Goal: Transaction & Acquisition: Purchase product/service

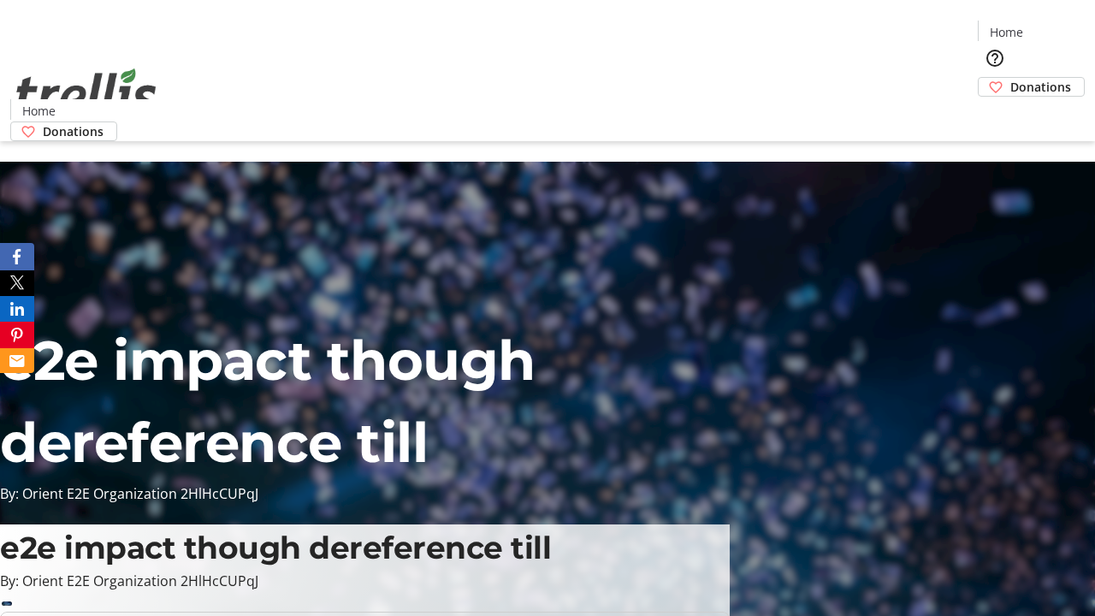
click at [1010, 78] on span "Donations" at bounding box center [1040, 87] width 61 height 18
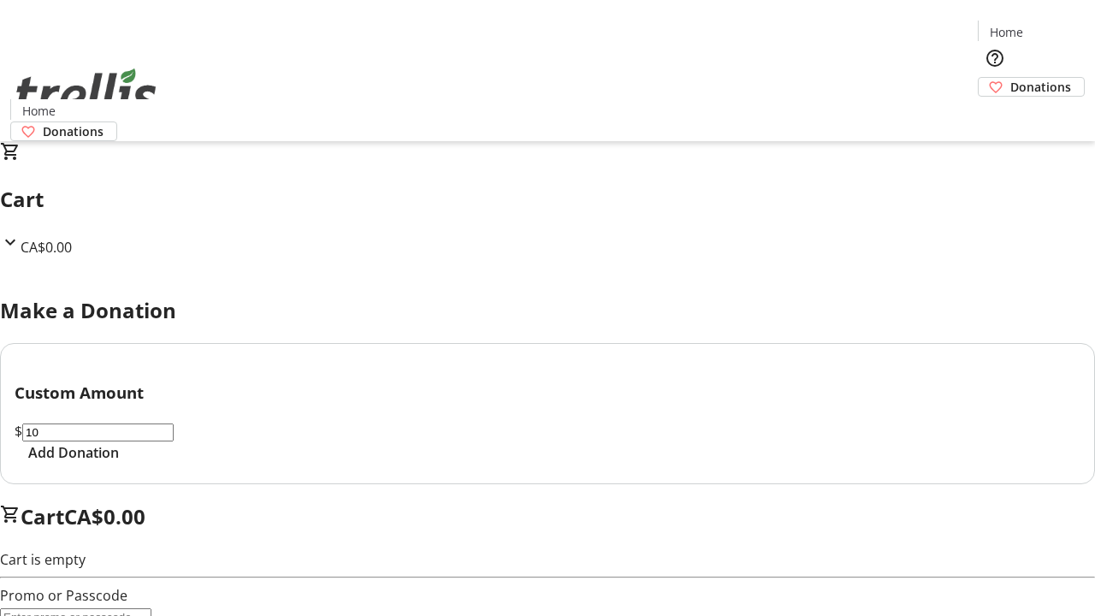
click at [119, 463] on span "Add Donation" at bounding box center [73, 452] width 91 height 21
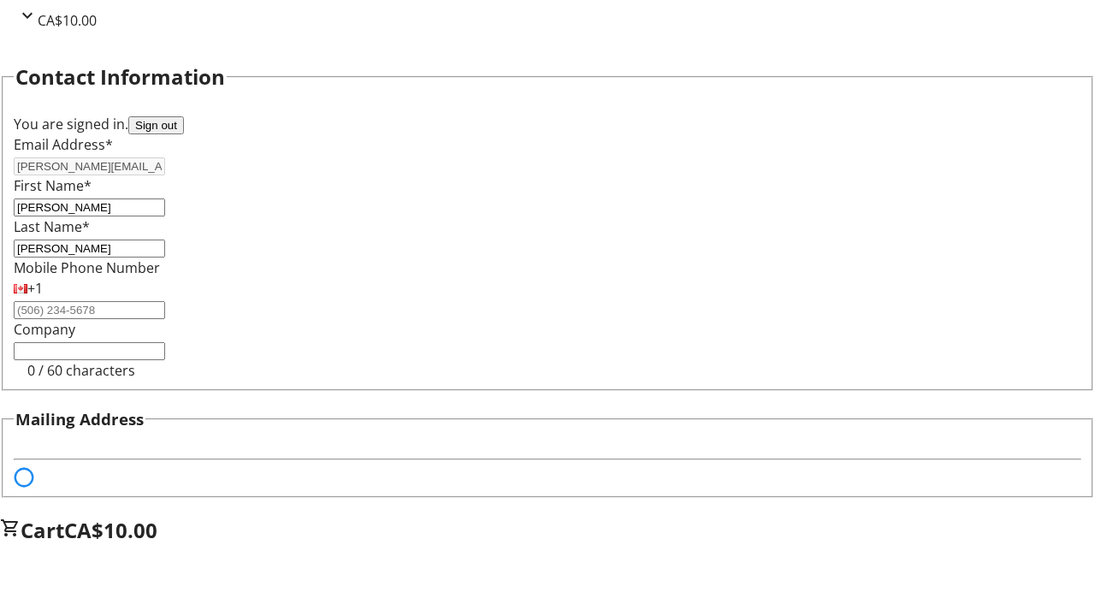
select select "BC"
select select "CA"
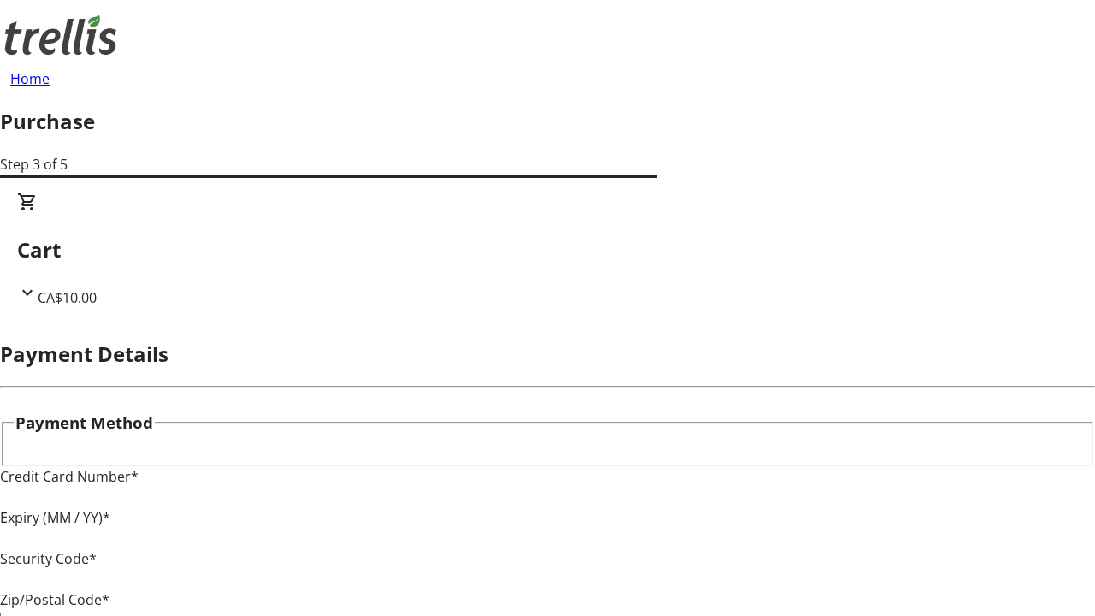
type input "V1Y 0C2"
